Goal: Check status: Check status

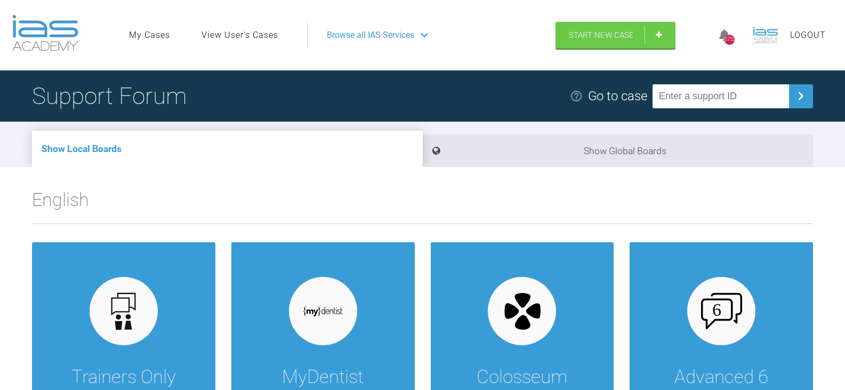
click at [712, 93] on input "text" at bounding box center [720, 96] width 136 height 24
paste input "(#ZKQXZKR5"
click at [675, 95] on input "(#ZKQXZKR5" at bounding box center [720, 96] width 136 height 24
type input "ZKQXZKR5"
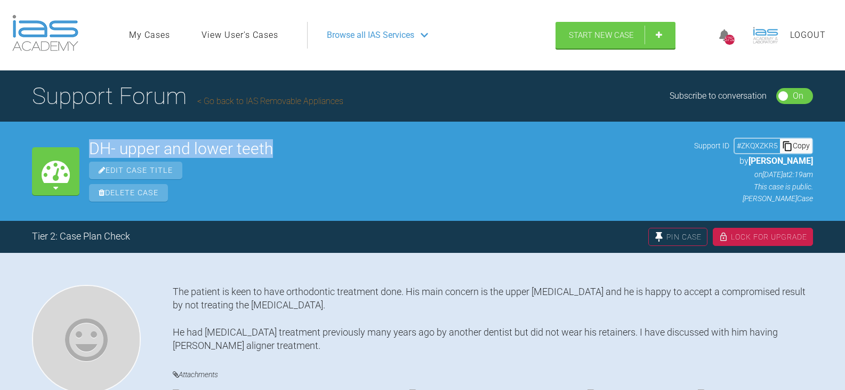
drag, startPoint x: 281, startPoint y: 149, endPoint x: 86, endPoint y: 153, distance: 195.1
click at [86, 153] on div "My Cases DH- upper and lower teeth Edit Case Title Delete Case Support ID # ZKQ…" at bounding box center [422, 171] width 845 height 99
copy h2 "DH- upper and lower teeth"
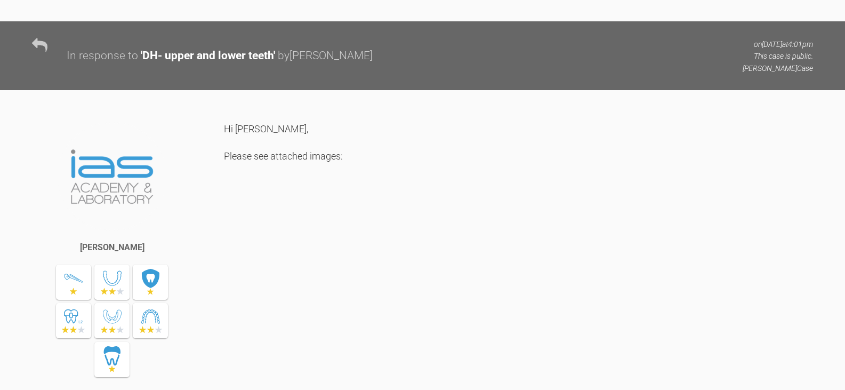
scroll to position [2602, 0]
